Goal: Task Accomplishment & Management: Manage account settings

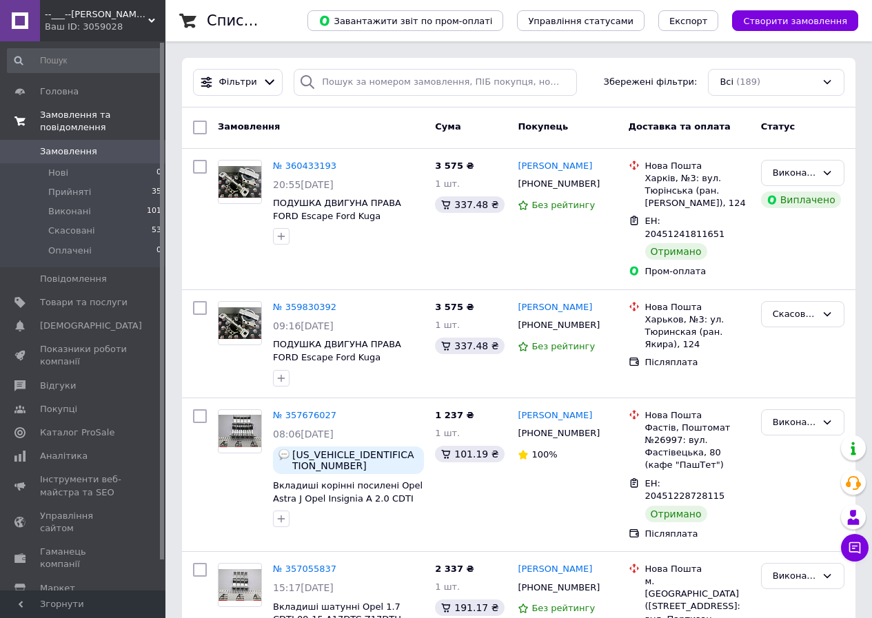
click at [39, 116] on span at bounding box center [20, 121] width 40 height 25
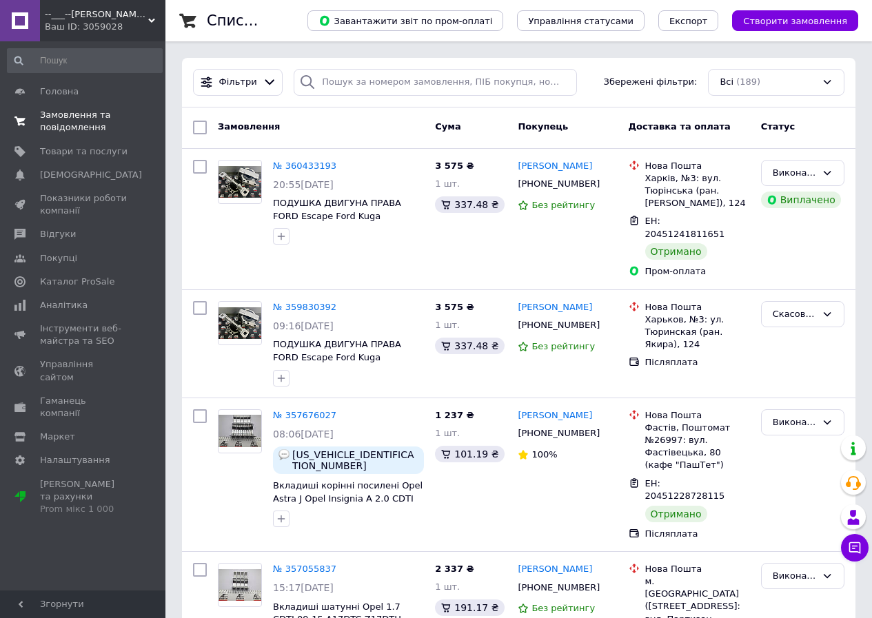
click at [65, 121] on span "Замовлення та повідомлення" at bounding box center [84, 121] width 88 height 25
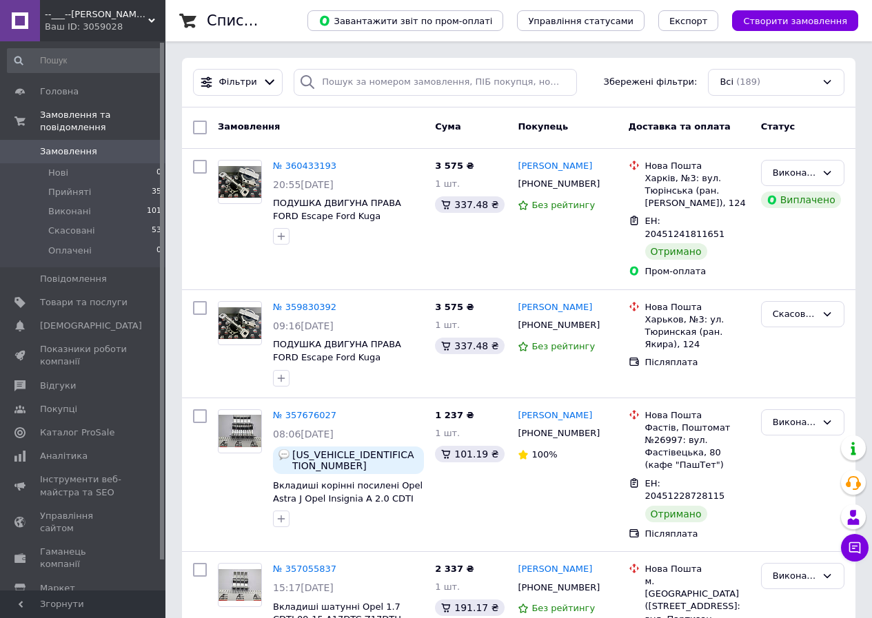
click at [72, 149] on link "Замовлення 0" at bounding box center [85, 151] width 170 height 23
click at [81, 166] on li "Нові 0" at bounding box center [85, 172] width 170 height 19
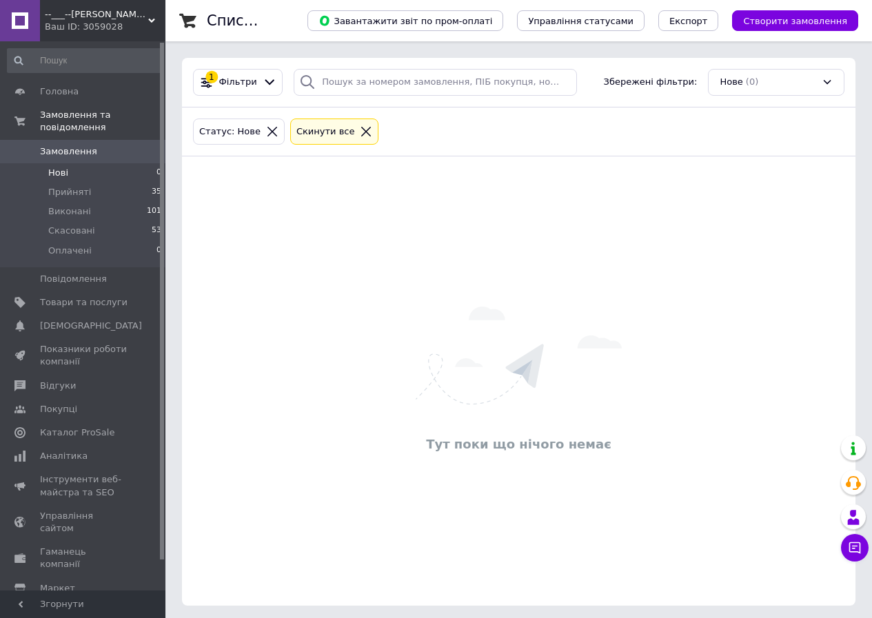
click at [27, 7] on link at bounding box center [20, 20] width 40 height 41
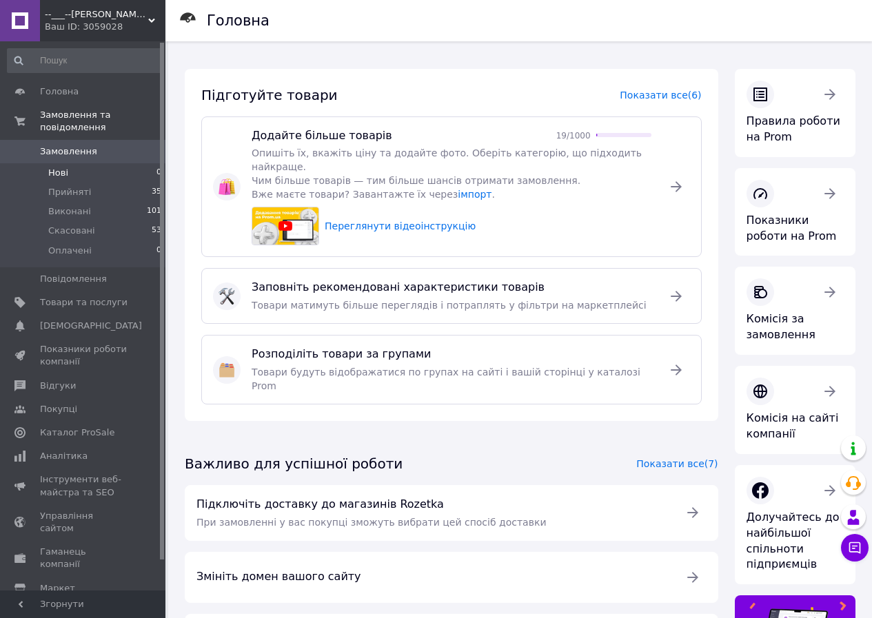
click at [67, 145] on span "Замовлення" at bounding box center [68, 151] width 57 height 12
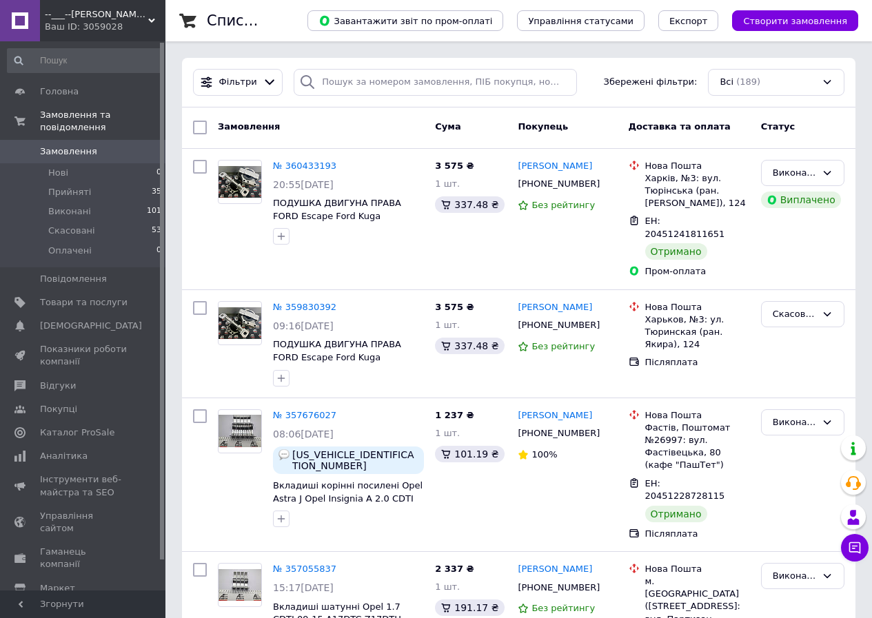
click at [30, 21] on link at bounding box center [20, 20] width 40 height 41
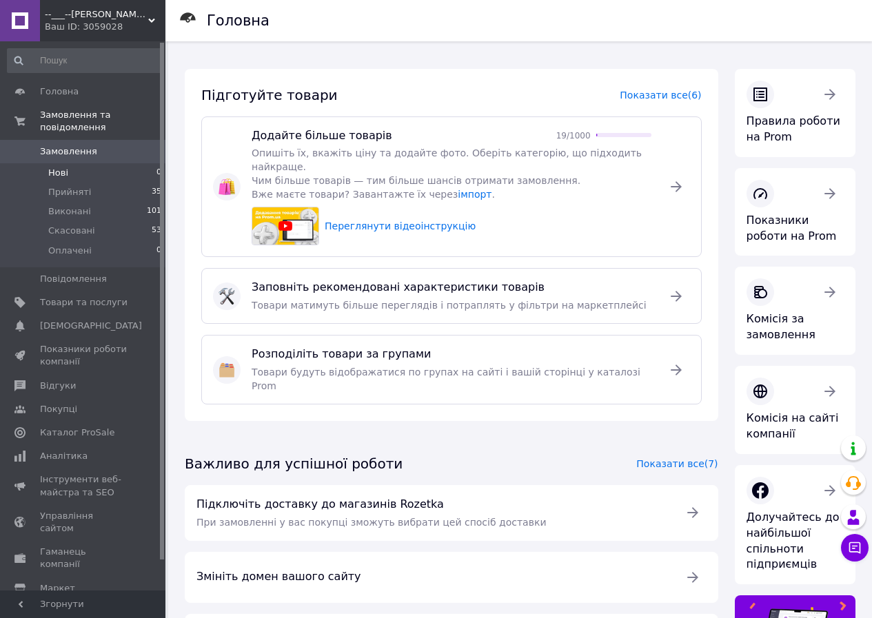
click at [79, 163] on li "Нові 0" at bounding box center [85, 172] width 170 height 19
click at [41, 296] on span "Товари та послуги" at bounding box center [84, 302] width 88 height 12
